Goal: Contribute content: Contribute content

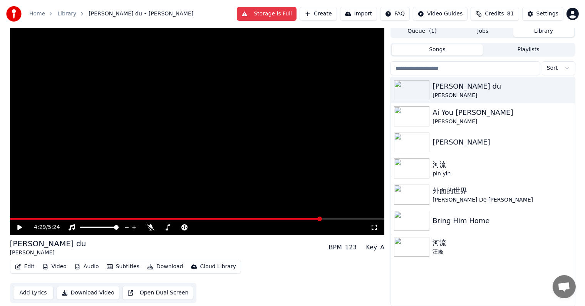
scroll to position [0, 0]
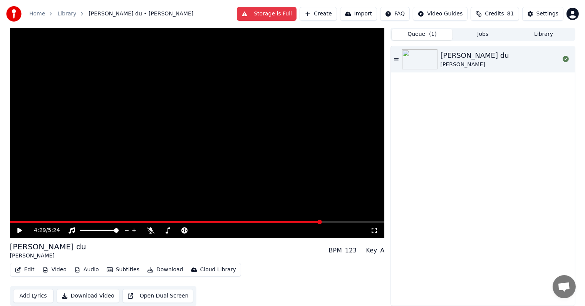
click at [436, 33] on button "Queue ( 1 )" at bounding box center [422, 34] width 61 height 11
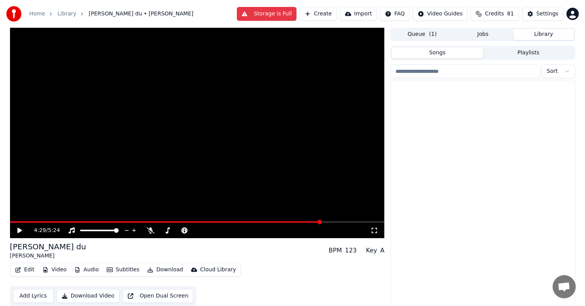
click at [541, 35] on button "Library" at bounding box center [543, 34] width 61 height 11
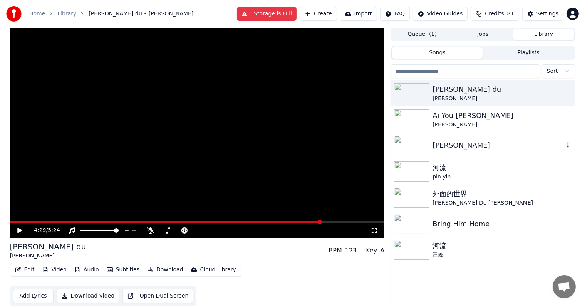
click at [405, 140] on img at bounding box center [411, 146] width 35 height 20
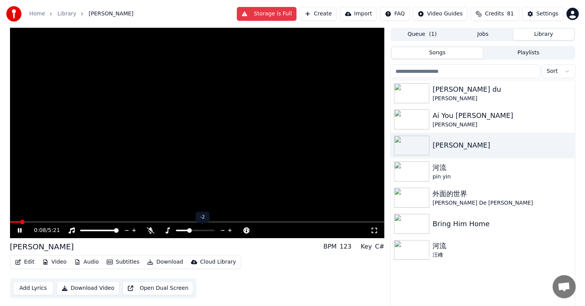
click at [222, 230] on icon at bounding box center [223, 230] width 4 height 1
click at [230, 229] on icon at bounding box center [230, 230] width 4 height 4
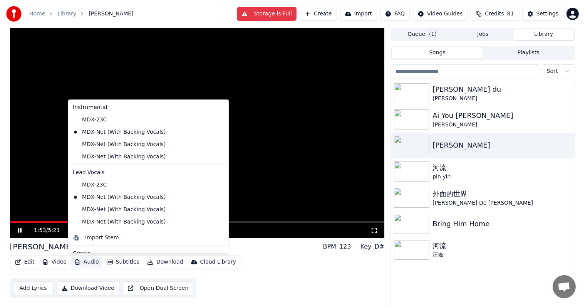
click at [87, 261] on button "Audio" at bounding box center [86, 261] width 31 height 11
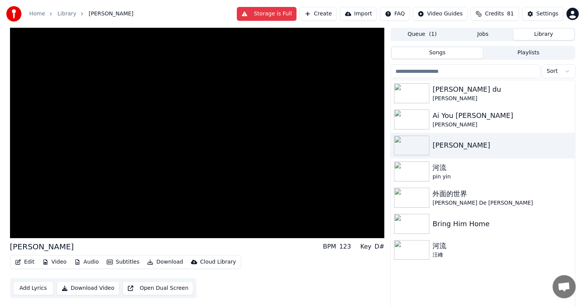
click at [251, 252] on div "[PERSON_NAME] BPM 123 Key D# Edit Video Audio Subtitles Download Cloud Library …" at bounding box center [197, 269] width 375 height 57
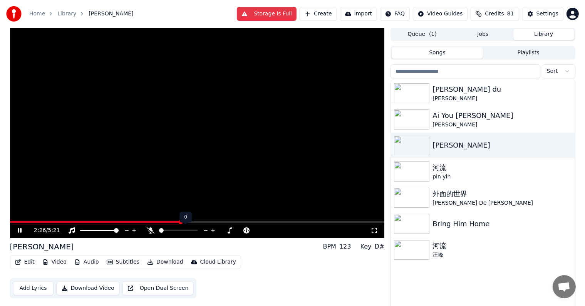
click at [213, 229] on icon at bounding box center [213, 230] width 4 height 4
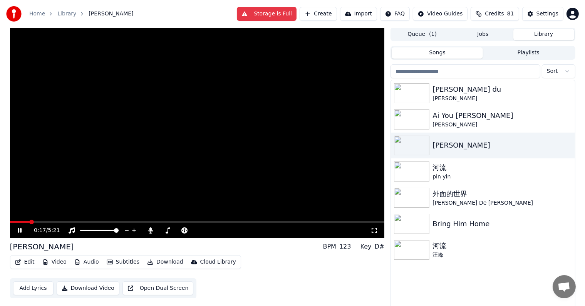
click at [30, 221] on span at bounding box center [20, 222] width 20 height 2
click at [54, 221] on span at bounding box center [197, 222] width 375 height 2
click at [48, 221] on span at bounding box center [29, 222] width 38 height 2
click at [43, 221] on span at bounding box center [27, 222] width 34 height 2
click at [237, 229] on icon at bounding box center [239, 230] width 7 height 8
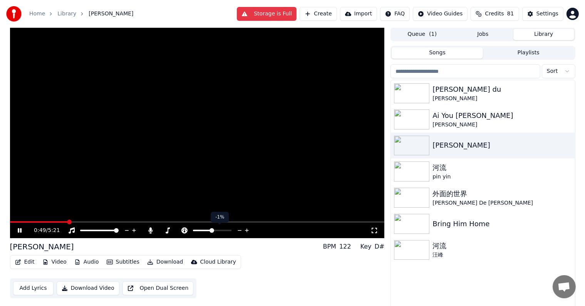
click at [237, 229] on icon at bounding box center [239, 230] width 7 height 8
click at [212, 228] on icon at bounding box center [212, 230] width 7 height 8
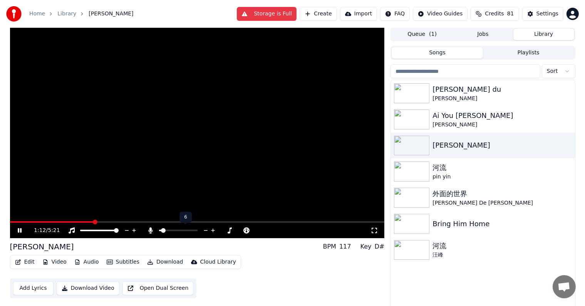
click at [205, 228] on icon at bounding box center [205, 230] width 7 height 8
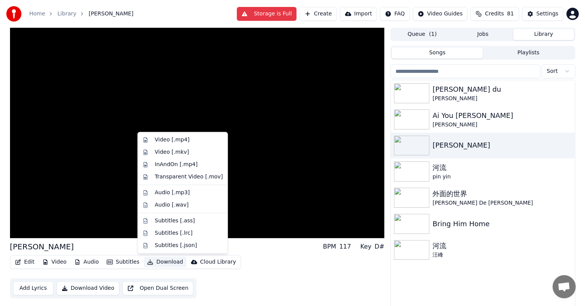
click at [157, 260] on button "Download" at bounding box center [165, 261] width 42 height 11
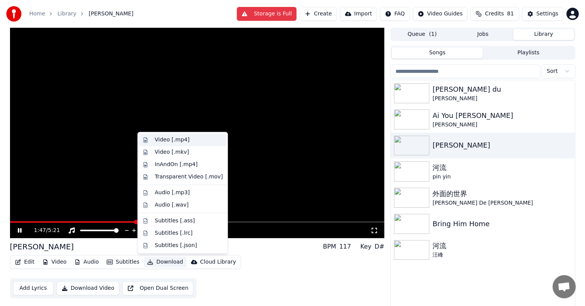
click at [165, 138] on div "Video [.mp4]" at bounding box center [172, 140] width 35 height 8
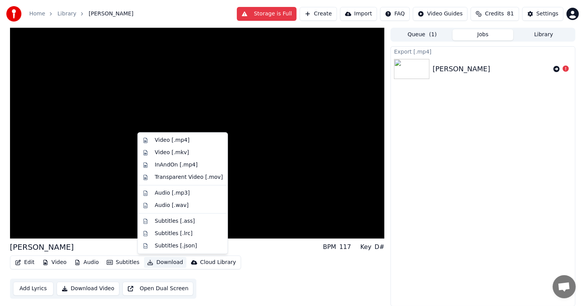
click at [161, 264] on button "Download" at bounding box center [165, 262] width 42 height 11
click at [176, 142] on div "Video [.mp4]" at bounding box center [172, 140] width 35 height 8
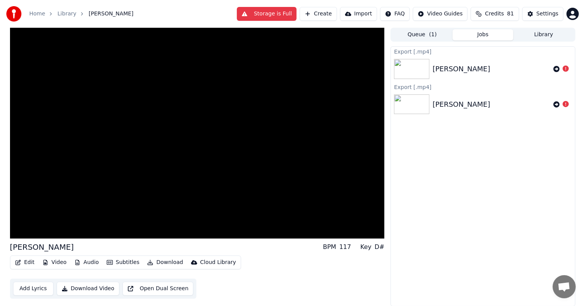
click at [91, 288] on button "Download Video" at bounding box center [88, 288] width 63 height 14
click at [415, 69] on img at bounding box center [411, 69] width 35 height 20
click at [411, 10] on html "Home Library [PERSON_NAME] Storage is Full Create Import FAQ Video Guides Credi…" at bounding box center [292, 153] width 585 height 306
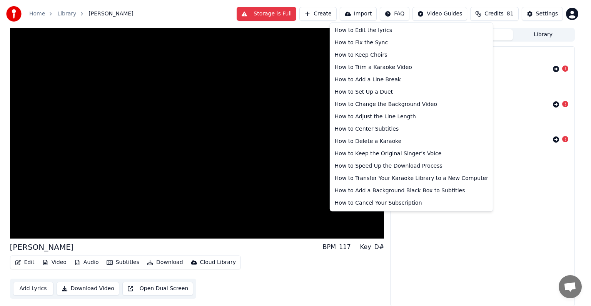
click at [439, 12] on html "Home Library [PERSON_NAME] Storage is Full Create Import FAQ Video Guides Credi…" at bounding box center [295, 153] width 591 height 306
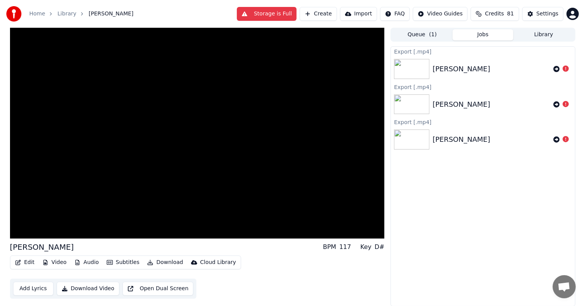
click at [65, 15] on link "Library" at bounding box center [66, 14] width 19 height 8
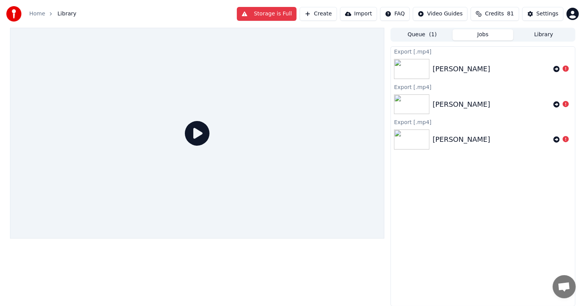
click at [37, 14] on link "Home" at bounding box center [37, 14] width 16 height 8
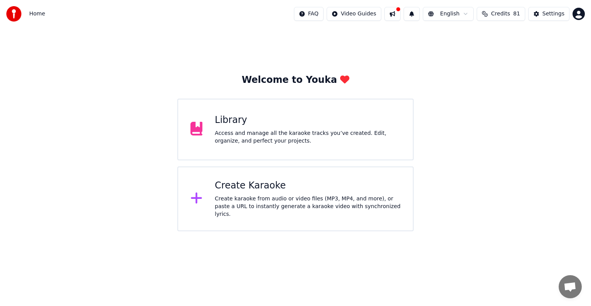
click at [401, 13] on button at bounding box center [393, 14] width 16 height 14
click at [402, 13] on div "FAQ Video Guides English Credits 81 Settings" at bounding box center [433, 14] width 291 height 14
click at [401, 13] on button at bounding box center [393, 14] width 16 height 14
click at [420, 13] on button at bounding box center [412, 14] width 16 height 14
click at [557, 11] on div "Settings" at bounding box center [554, 14] width 22 height 8
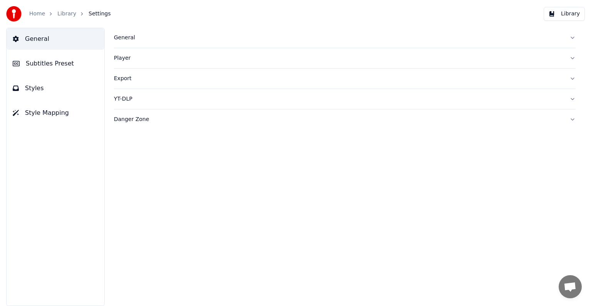
click at [38, 13] on link "Home" at bounding box center [37, 14] width 16 height 8
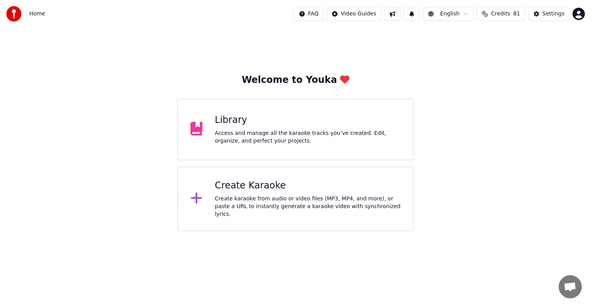
click at [241, 130] on div "Access and manage all the karaoke tracks you’ve created. Edit, organize, and pe…" at bounding box center [308, 136] width 186 height 15
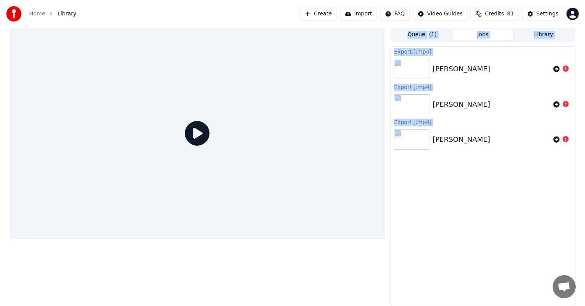
click at [241, 130] on div at bounding box center [197, 133] width 375 height 211
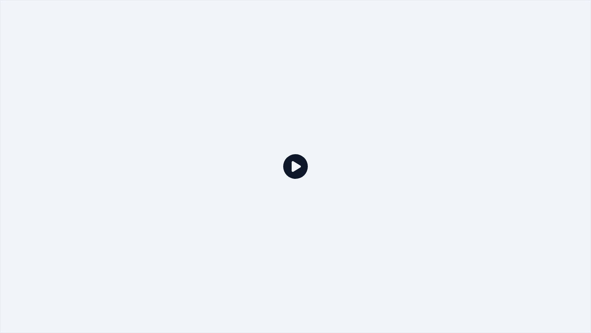
click at [297, 115] on div at bounding box center [295, 166] width 591 height 333
click at [359, 146] on div at bounding box center [295, 166] width 591 height 333
click at [290, 179] on div at bounding box center [295, 166] width 591 height 333
click at [291, 176] on icon at bounding box center [295, 166] width 25 height 25
click at [296, 167] on icon at bounding box center [295, 166] width 25 height 25
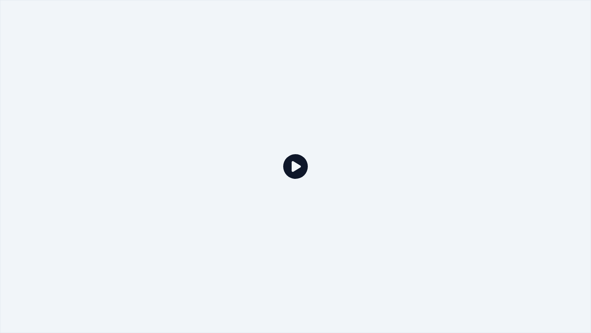
click at [296, 167] on icon at bounding box center [295, 166] width 25 height 25
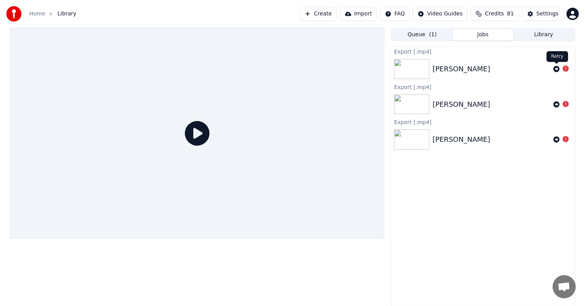
click at [557, 68] on icon at bounding box center [556, 69] width 6 height 6
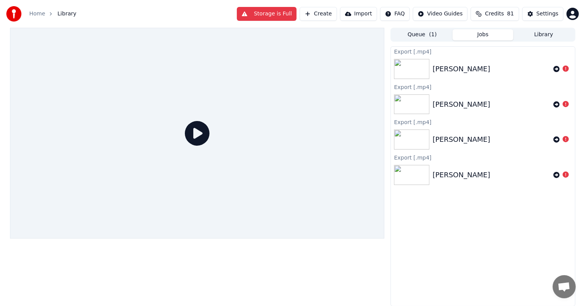
click at [281, 17] on button "Storage is Full" at bounding box center [267, 14] width 60 height 14
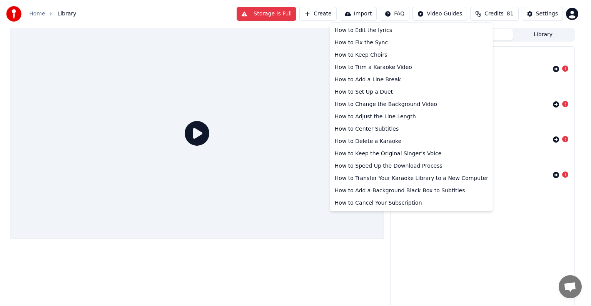
click at [407, 14] on html "Home Library Storage is Full Create Import FAQ Video Guides Credits 81 Settings…" at bounding box center [295, 153] width 591 height 306
click at [405, 13] on html "Home Library Storage is Full Create Import FAQ Video Guides Credits 81 Settings…" at bounding box center [295, 153] width 591 height 306
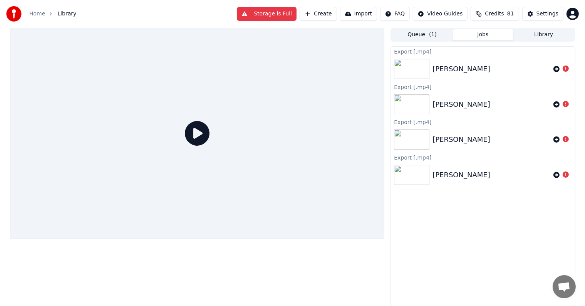
click at [561, 285] on span "Open chat" at bounding box center [563, 287] width 13 height 11
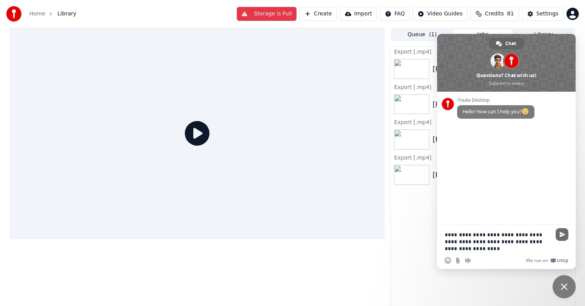
type textarea "**********"
click at [561, 235] on span "Send" at bounding box center [562, 234] width 6 height 6
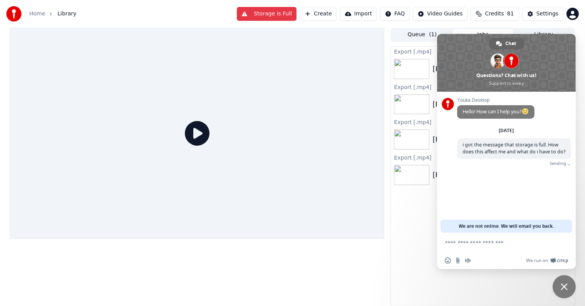
click at [349, 112] on div at bounding box center [197, 133] width 375 height 211
click at [417, 273] on div "Export [.mp4] [PERSON_NAME] Export [.mp4] [PERSON_NAME] Export [.mp4] [PERSON_N…" at bounding box center [482, 176] width 184 height 260
click at [422, 282] on div "Export [.mp4] [PERSON_NAME] Export [.mp4] [PERSON_NAME] Export [.mp4] [PERSON_N…" at bounding box center [482, 176] width 184 height 260
click at [568, 282] on span "Close chat" at bounding box center [563, 286] width 23 height 23
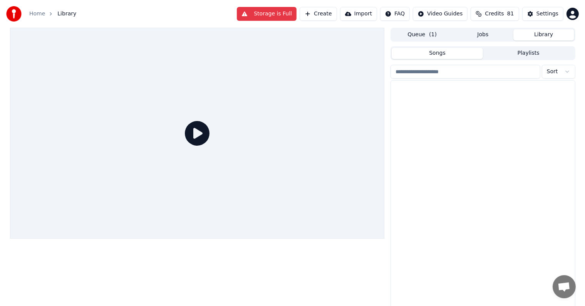
click at [538, 36] on button "Library" at bounding box center [543, 34] width 61 height 11
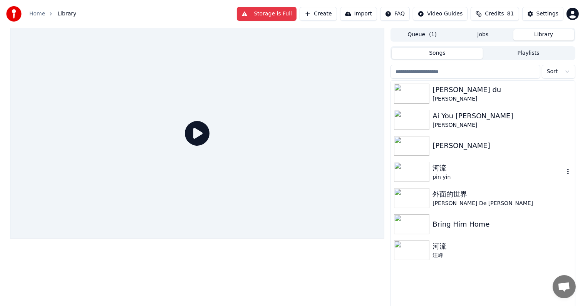
click at [415, 177] on img at bounding box center [411, 172] width 35 height 20
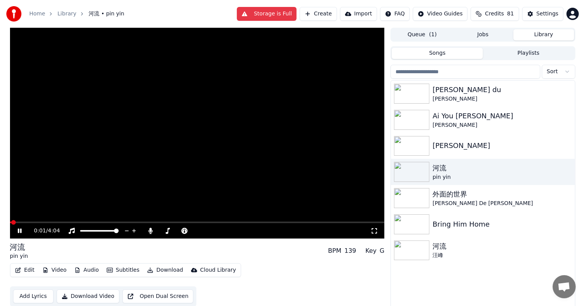
click at [11, 222] on span at bounding box center [11, 222] width 2 height 2
click at [249, 221] on span at bounding box center [197, 222] width 375 height 2
click at [239, 222] on span at bounding box center [197, 222] width 375 height 2
click at [239, 220] on video at bounding box center [197, 133] width 375 height 211
click at [259, 223] on span at bounding box center [257, 222] width 5 height 5
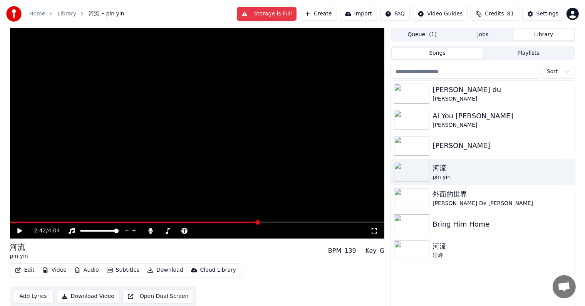
click at [259, 223] on span at bounding box center [257, 222] width 5 height 5
click at [20, 228] on icon at bounding box center [25, 231] width 18 height 6
click at [295, 223] on span at bounding box center [197, 222] width 375 height 2
click at [89, 268] on button "Audio" at bounding box center [86, 269] width 31 height 11
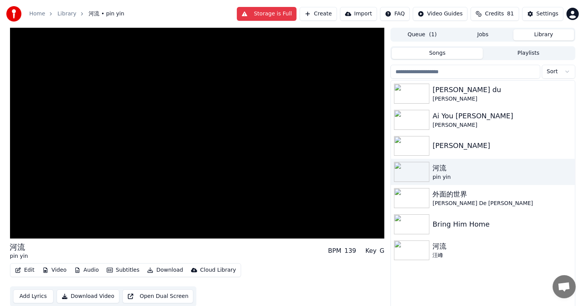
click at [274, 245] on div "河流 pin yin BPM 139 Key G" at bounding box center [197, 250] width 375 height 18
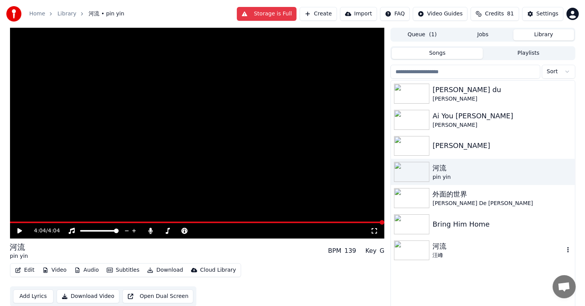
click at [411, 253] on img at bounding box center [411, 250] width 35 height 20
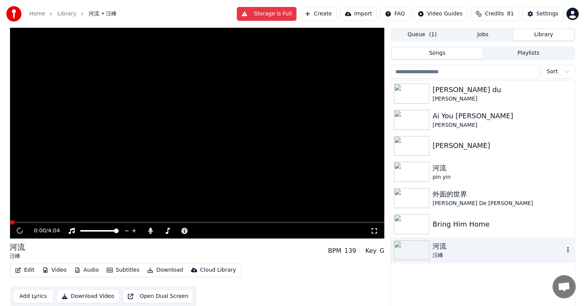
click at [411, 253] on img at bounding box center [411, 250] width 35 height 20
click at [204, 229] on icon at bounding box center [205, 231] width 7 height 8
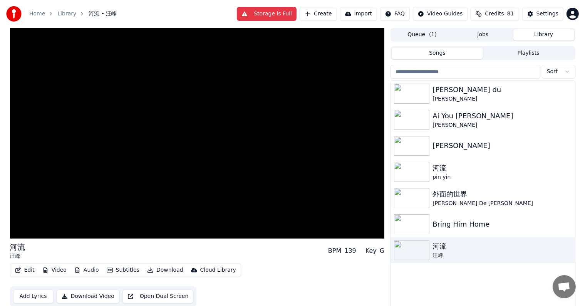
click at [330, 15] on button "Create" at bounding box center [318, 14] width 37 height 14
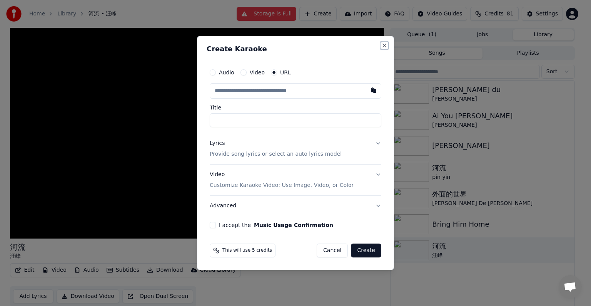
click at [384, 45] on button "Close" at bounding box center [385, 45] width 6 height 6
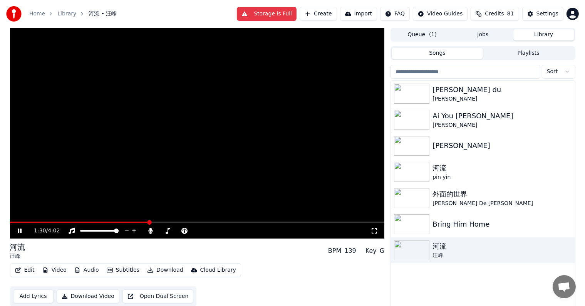
click at [19, 229] on icon at bounding box center [25, 231] width 18 height 6
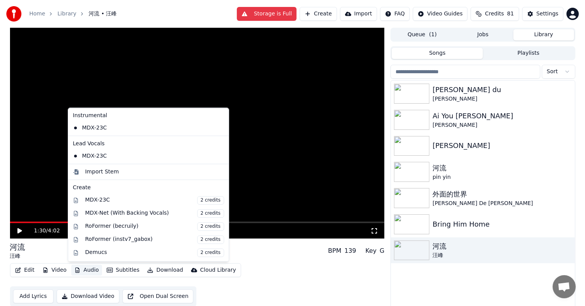
click at [83, 272] on button "Audio" at bounding box center [86, 269] width 31 height 11
click at [269, 60] on video at bounding box center [197, 133] width 375 height 211
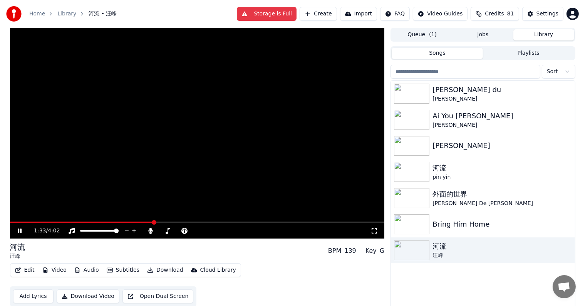
click at [18, 229] on icon at bounding box center [20, 230] width 4 height 5
click at [326, 12] on button "Create" at bounding box center [318, 14] width 37 height 14
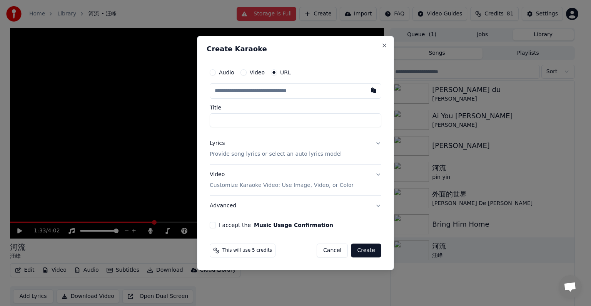
click at [245, 72] on button "Video" at bounding box center [244, 72] width 6 height 6
click at [233, 91] on div "Choose File" at bounding box center [231, 91] width 43 height 14
type input "**********"
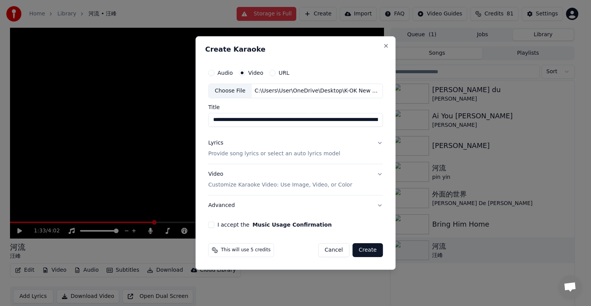
click at [377, 143] on button "Lyrics Provide song lyrics or select an auto lyrics model" at bounding box center [295, 148] width 175 height 31
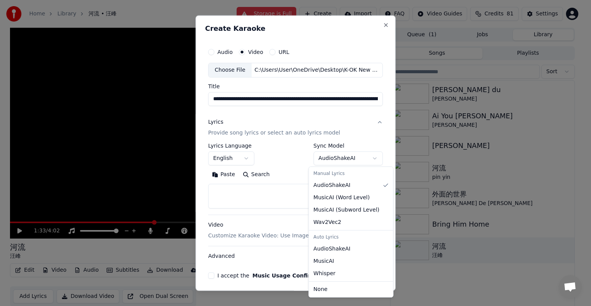
click at [368, 158] on body "Home Library 河流 • [PERSON_NAME] is Full Create Import FAQ Video Guides Credits …" at bounding box center [292, 153] width 585 height 306
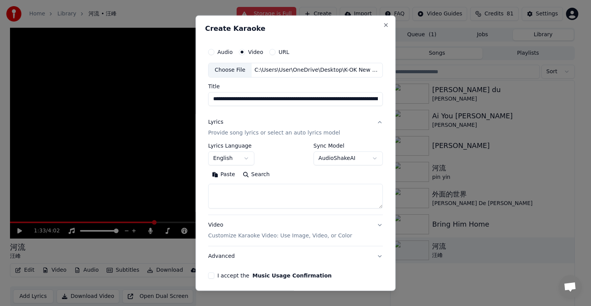
click at [305, 160] on body "Home Library 河流 • [PERSON_NAME] is Full Create Import FAQ Video Guides Credits …" at bounding box center [292, 153] width 585 height 306
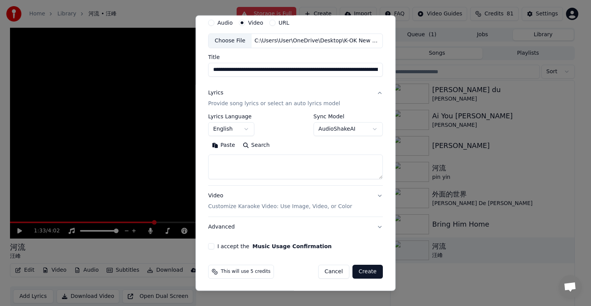
click at [211, 244] on button "I accept the Music Usage Confirmation" at bounding box center [211, 246] width 6 height 6
click at [364, 268] on button "Create" at bounding box center [368, 271] width 30 height 14
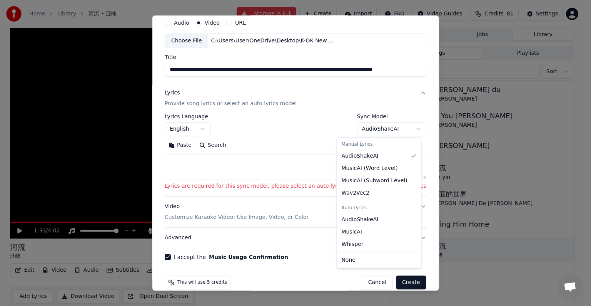
click at [397, 127] on body "Home Library 河流 • [PERSON_NAME] is Full Create Import FAQ Video Guides Credits …" at bounding box center [292, 153] width 585 height 306
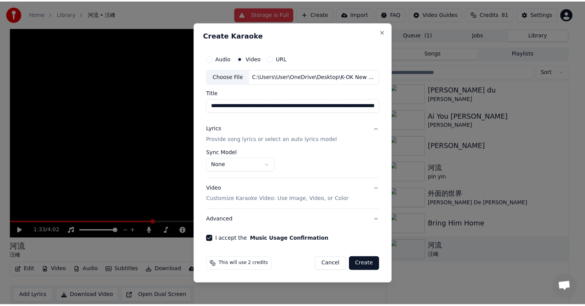
scroll to position [0, 0]
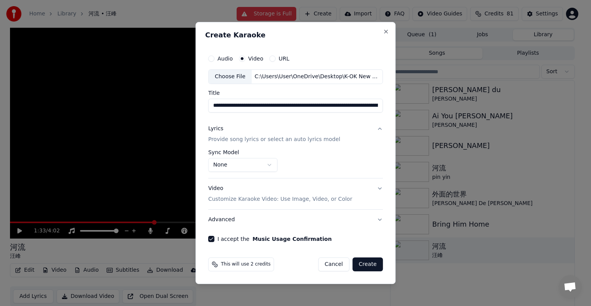
click at [372, 262] on button "Create" at bounding box center [368, 264] width 30 height 14
select select "**********"
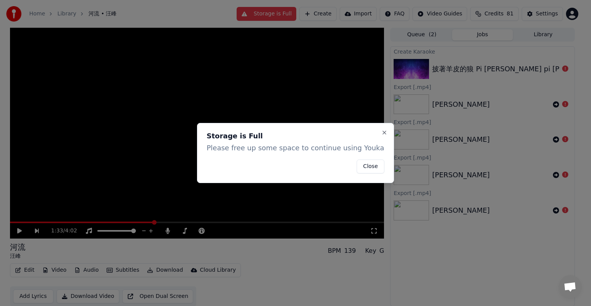
click at [371, 165] on button "Close" at bounding box center [371, 166] width 28 height 14
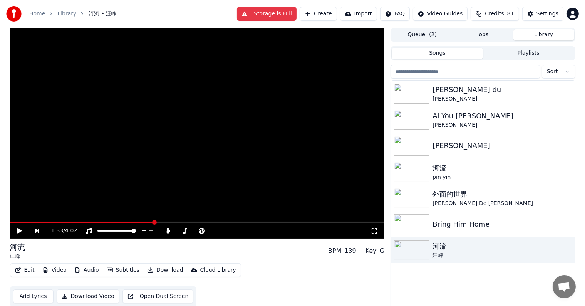
click at [544, 37] on button "Library" at bounding box center [543, 34] width 61 height 11
click at [419, 119] on img at bounding box center [411, 120] width 35 height 20
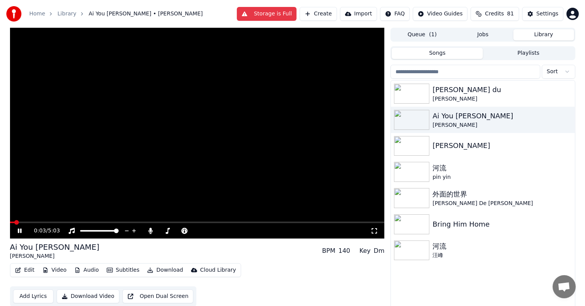
click at [125, 221] on video at bounding box center [197, 133] width 375 height 211
click at [126, 222] on span at bounding box center [197, 222] width 375 height 2
click at [17, 229] on icon at bounding box center [19, 230] width 5 height 5
click at [423, 91] on img at bounding box center [411, 94] width 35 height 20
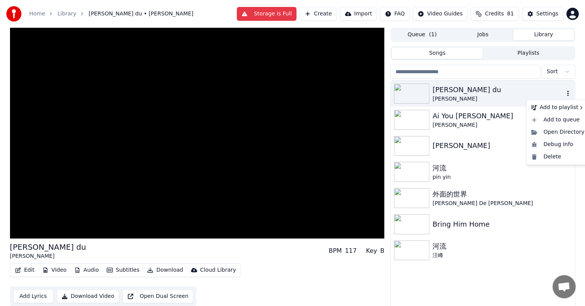
click at [567, 92] on icon "button" at bounding box center [568, 93] width 8 height 6
click at [546, 155] on div "Delete" at bounding box center [557, 157] width 59 height 12
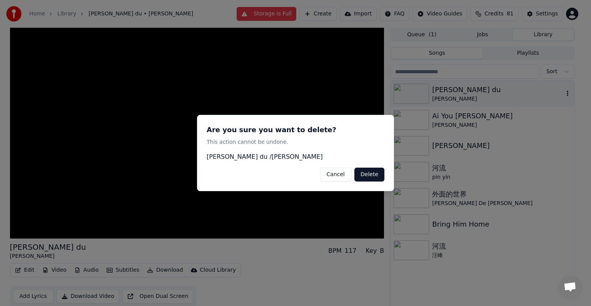
click at [356, 98] on div at bounding box center [295, 153] width 591 height 306
click at [342, 175] on button "Cancel" at bounding box center [335, 174] width 31 height 14
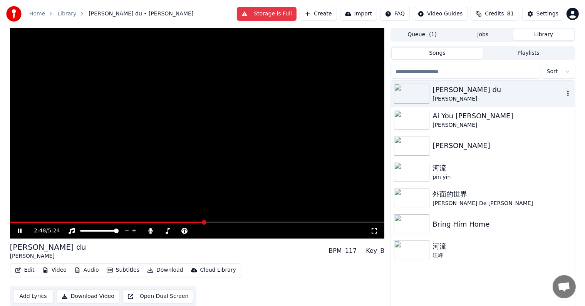
click at [19, 229] on icon at bounding box center [25, 231] width 18 height 6
